Goal: Navigation & Orientation: Go to known website

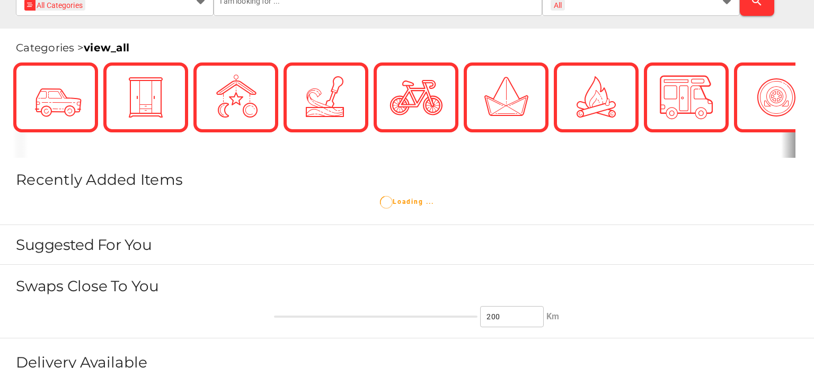
scroll to position [371, 0]
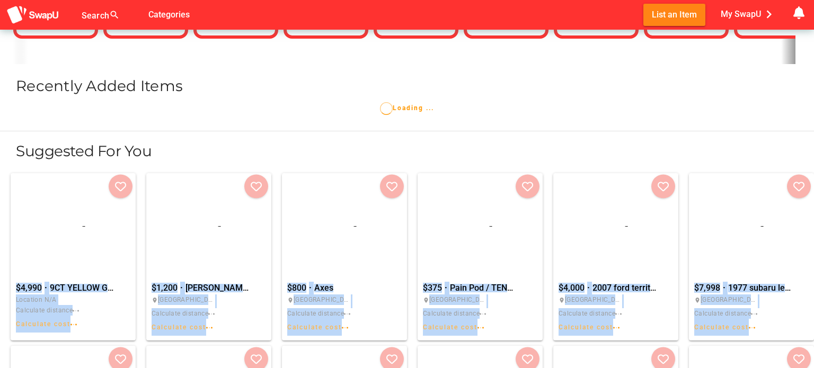
drag, startPoint x: 276, startPoint y: 194, endPoint x: 354, endPoint y: 143, distance: 93.8
click at [354, 143] on h1 "Suggested For You" at bounding box center [415, 151] width 798 height 18
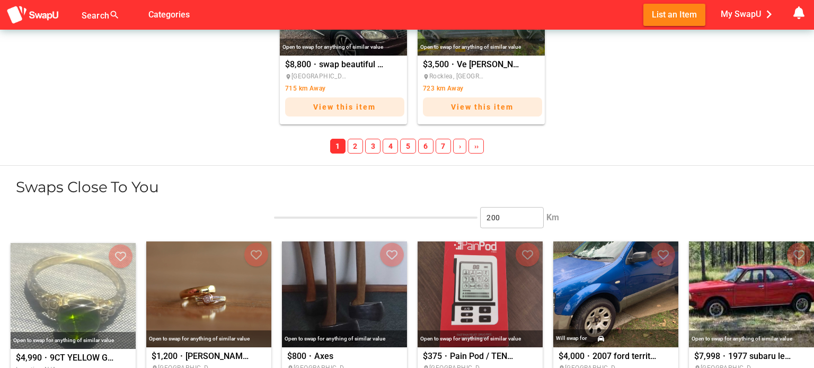
scroll to position [1364, 0]
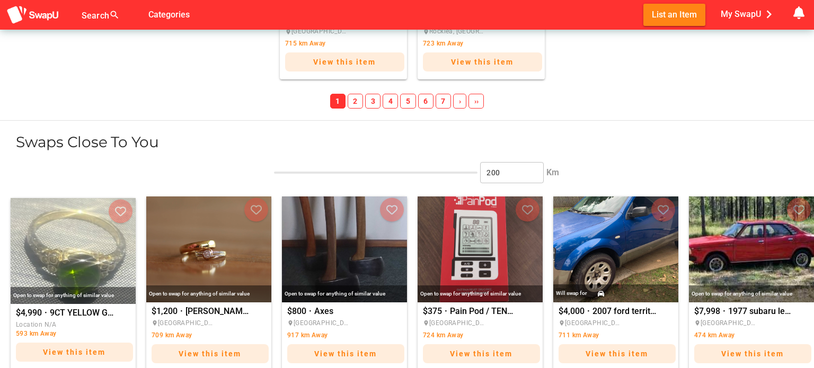
drag, startPoint x: 460, startPoint y: 173, endPoint x: 479, endPoint y: 174, distance: 19.1
drag, startPoint x: 475, startPoint y: 175, endPoint x: 274, endPoint y: 180, distance: 200.4
drag, startPoint x: 278, startPoint y: 173, endPoint x: 342, endPoint y: 174, distance: 64.6
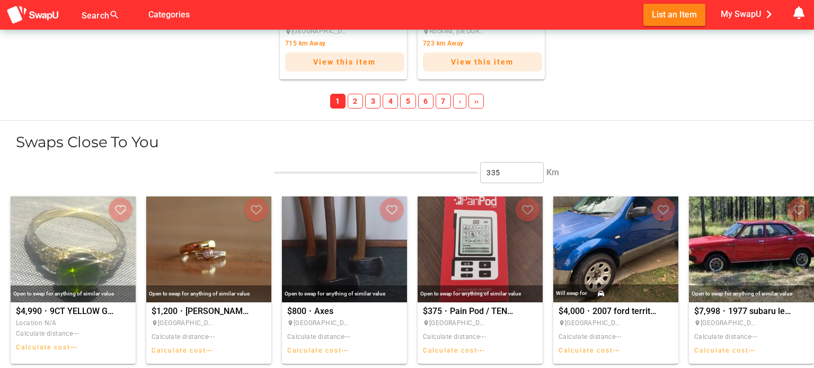
drag, startPoint x: 340, startPoint y: 174, endPoint x: 322, endPoint y: 175, distance: 18.6
drag, startPoint x: 321, startPoint y: 175, endPoint x: 309, endPoint y: 175, distance: 11.1
drag, startPoint x: 309, startPoint y: 175, endPoint x: 300, endPoint y: 175, distance: 9.0
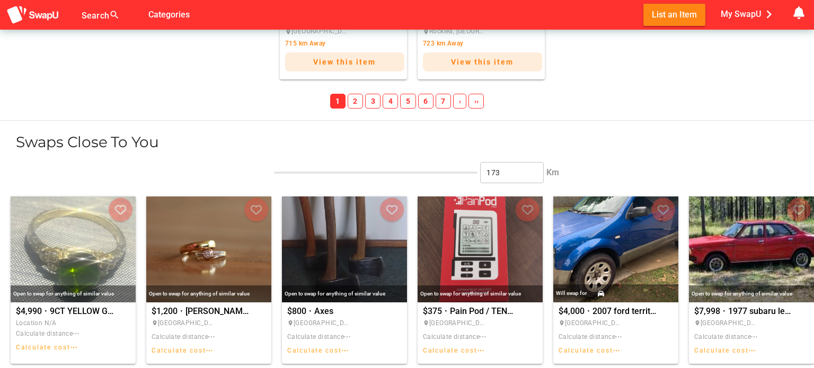
drag, startPoint x: 300, startPoint y: 175, endPoint x: 316, endPoint y: 175, distance: 15.4
type input "205"
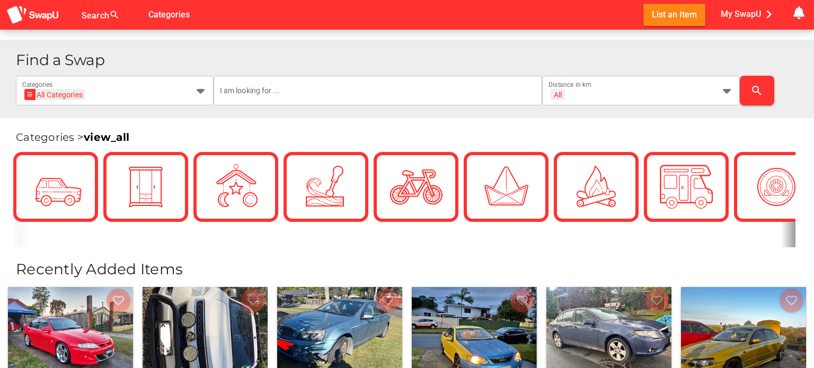
scroll to position [0, 0]
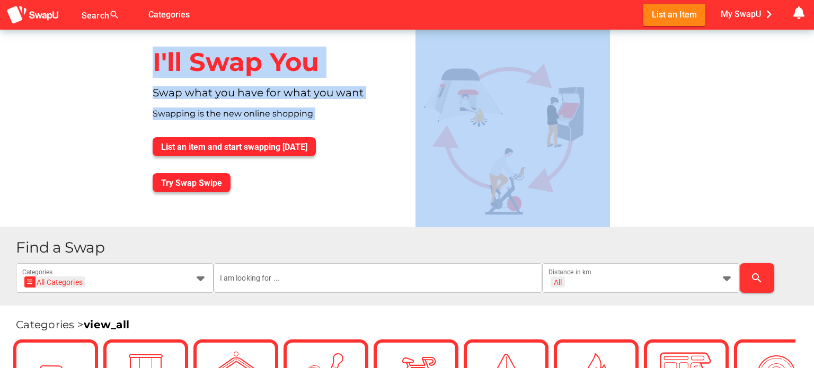
drag, startPoint x: 144, startPoint y: 61, endPoint x: 437, endPoint y: 88, distance: 293.8
click at [422, 83] on div "I'll Swap You Swap what you have for what you want Swapping is the new online s…" at bounding box center [407, 129] width 543 height 198
click at [474, 99] on img at bounding box center [512, 129] width 194 height 198
click at [519, 85] on img at bounding box center [512, 129] width 194 height 198
click at [324, 69] on div "I'll Swap You" at bounding box center [275, 62] width 263 height 48
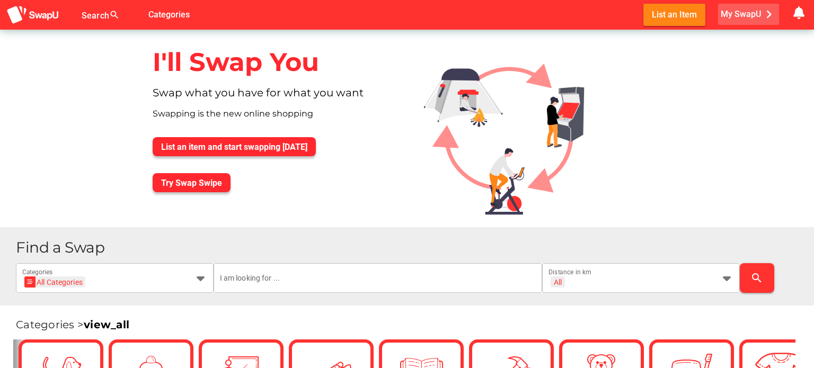
click at [749, 8] on span "My SwapU chevron_right" at bounding box center [749, 14] width 56 height 16
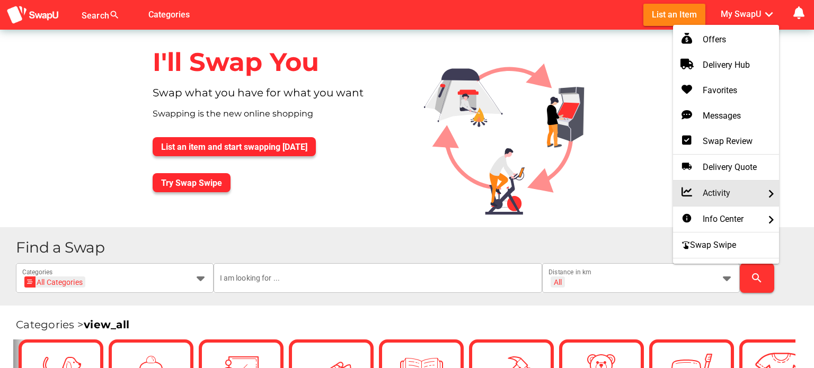
scroll to position [96, 0]
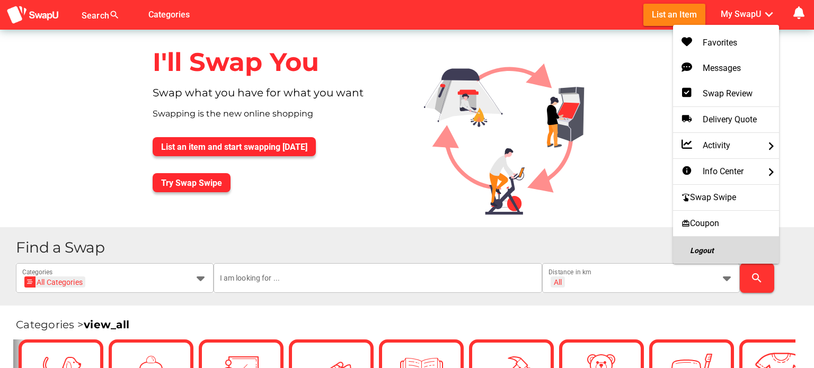
click at [742, 250] on div "Logout" at bounding box center [725, 250] width 89 height 19
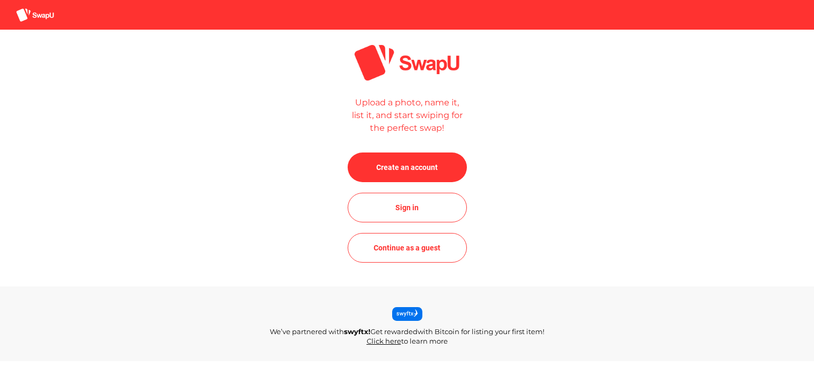
click at [643, 212] on div "Upload a photo, name it, list it, and start swiping for the perfect swap! Creat…" at bounding box center [407, 158] width 814 height 231
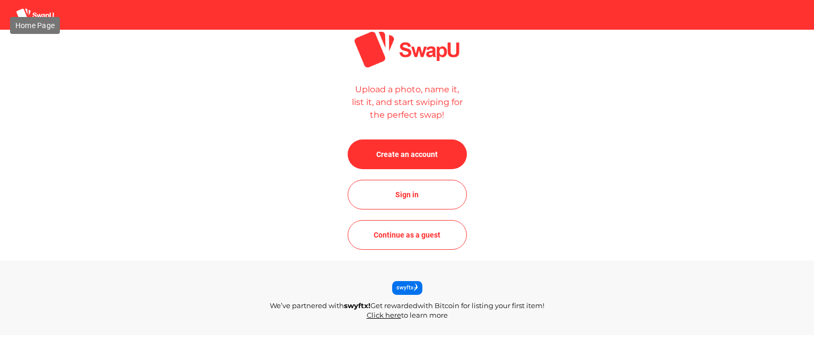
click at [51, 19] on img at bounding box center [35, 15] width 38 height 14
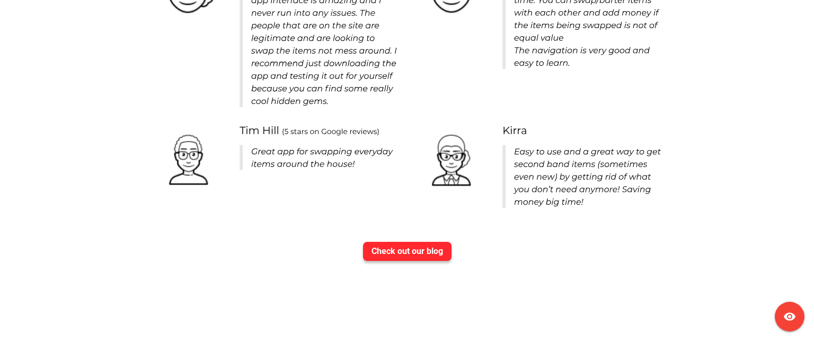
scroll to position [3405, 0]
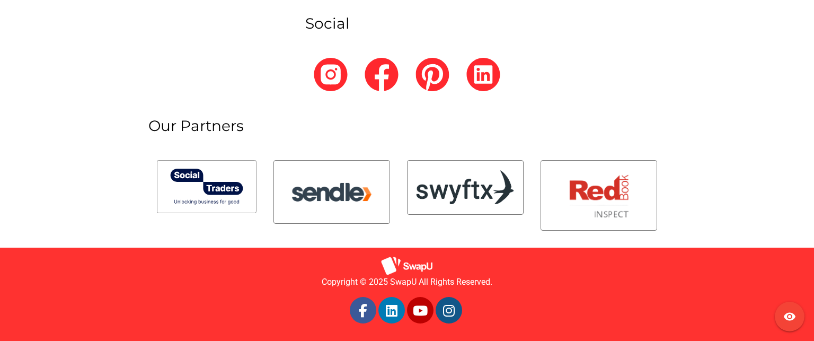
click at [323, 282] on span "Copyright © 2025 SwapU All Rights Reserved." at bounding box center [407, 282] width 171 height 13
